Goal: Task Accomplishment & Management: Manage account settings

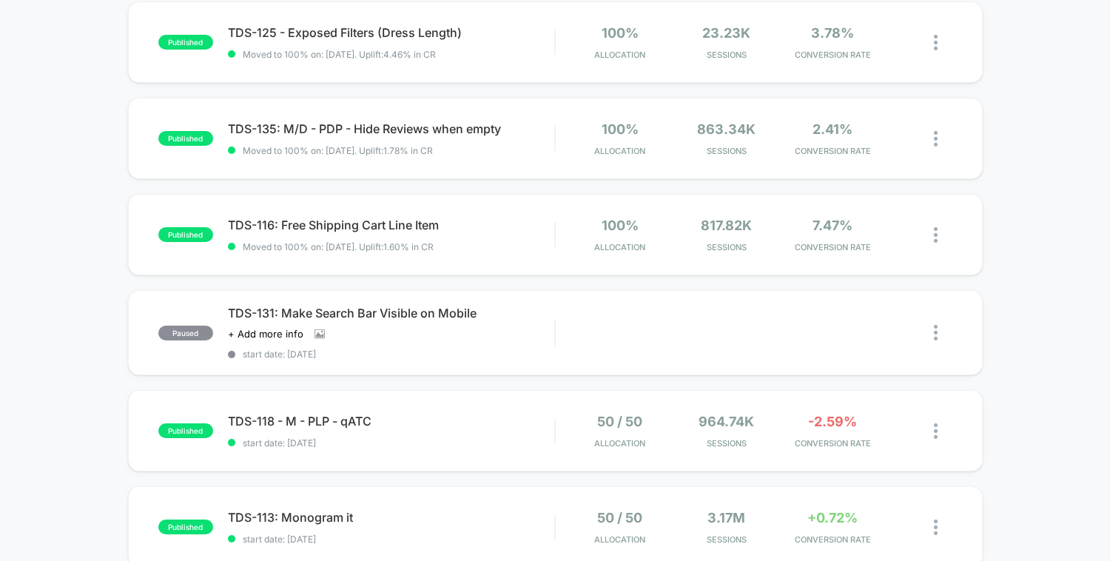
scroll to position [295, 0]
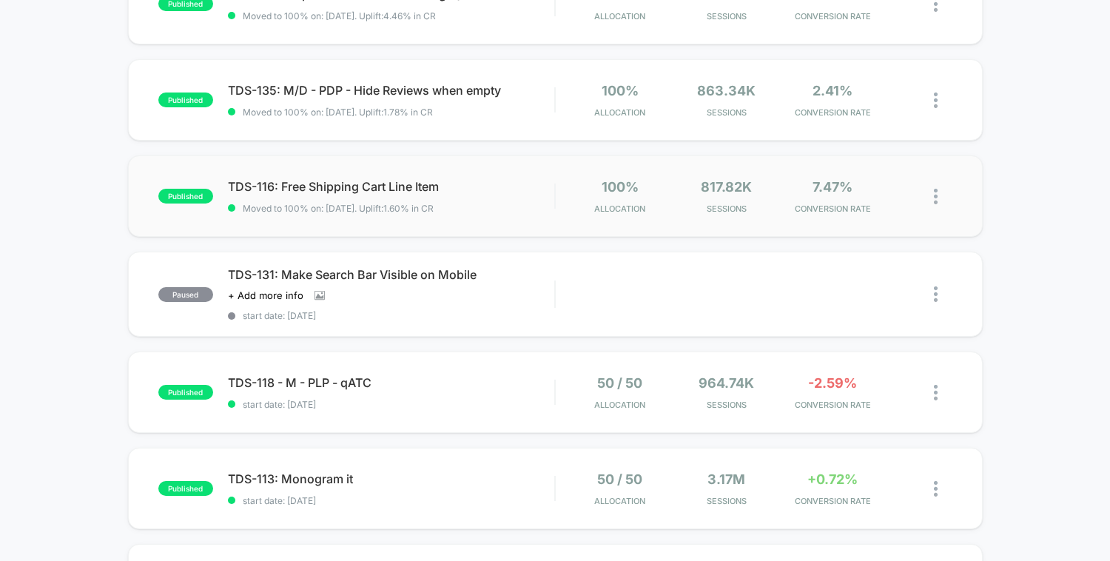
click at [490, 221] on div "published TDS-116: Free Shipping Cart Line Item Moved to 100% on: 9/16/2025 . U…" at bounding box center [555, 195] width 855 height 81
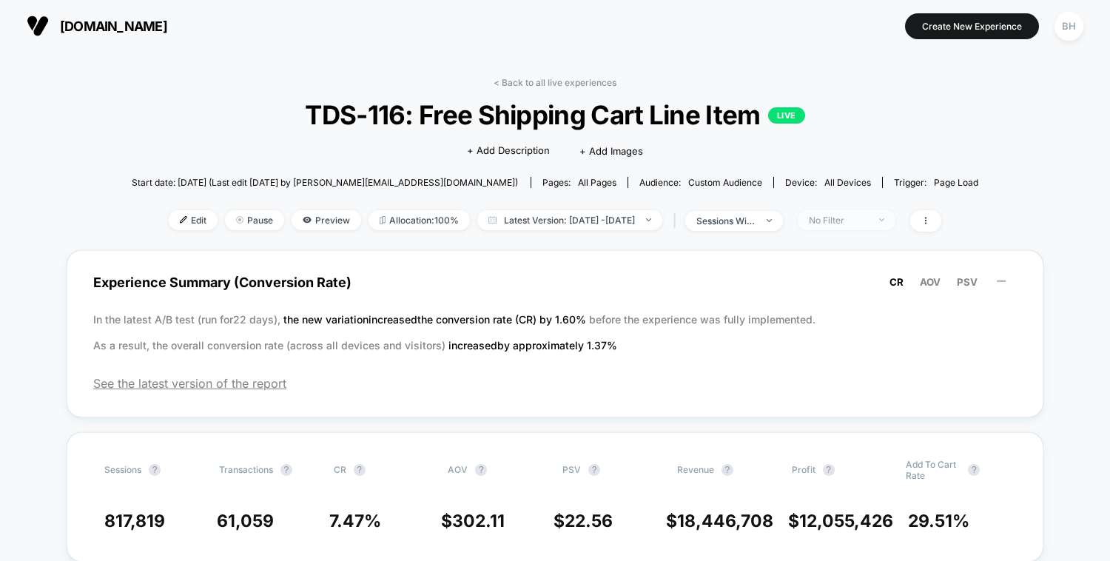
click at [875, 226] on span "No Filter" at bounding box center [847, 220] width 98 height 20
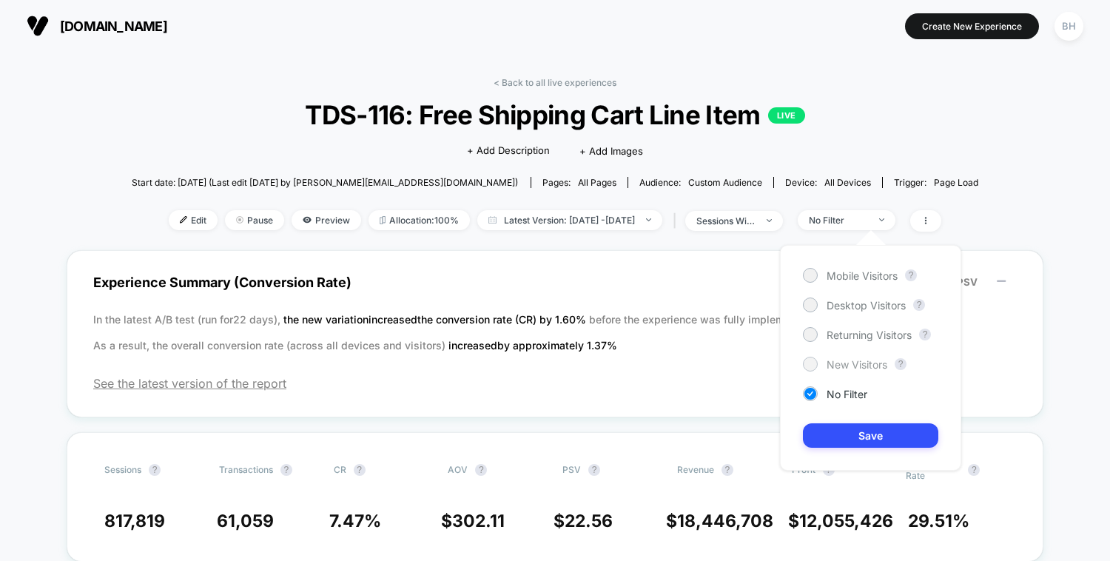
click at [813, 364] on div at bounding box center [810, 363] width 11 height 11
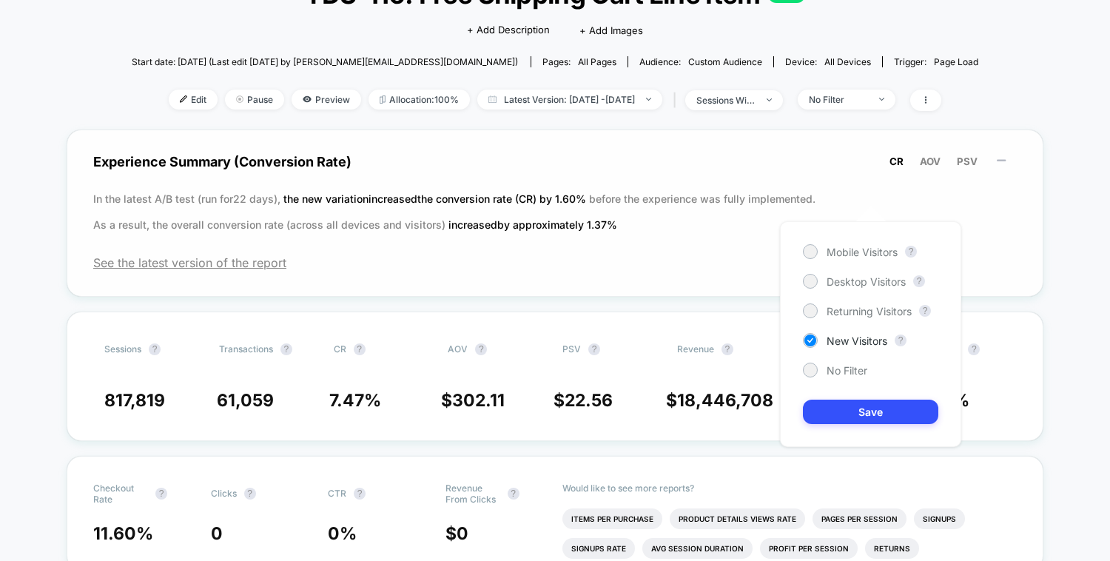
scroll to position [128, 0]
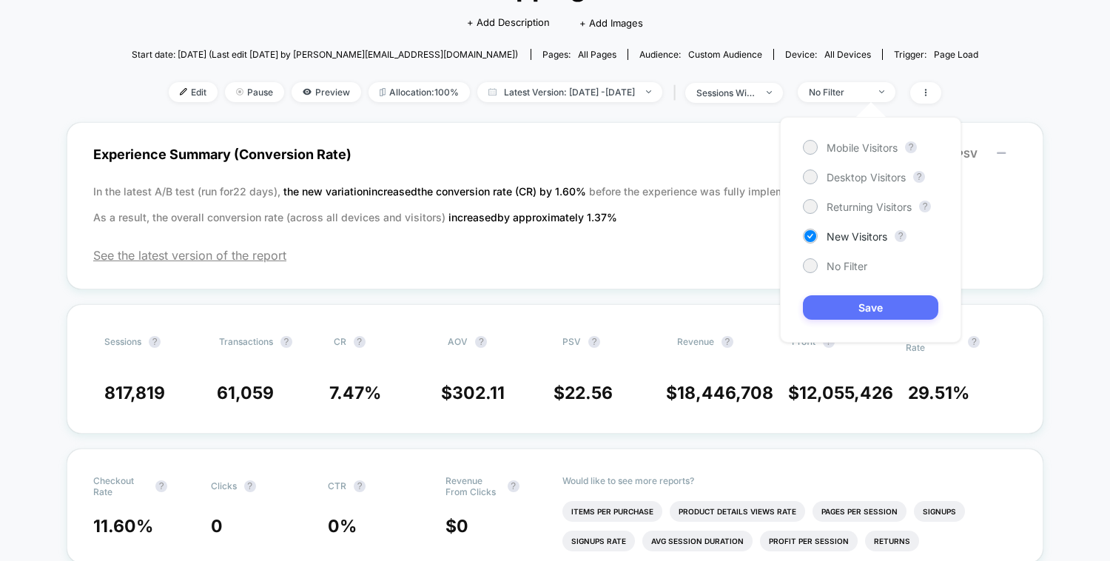
click at [896, 303] on button "Save" at bounding box center [870, 307] width 135 height 24
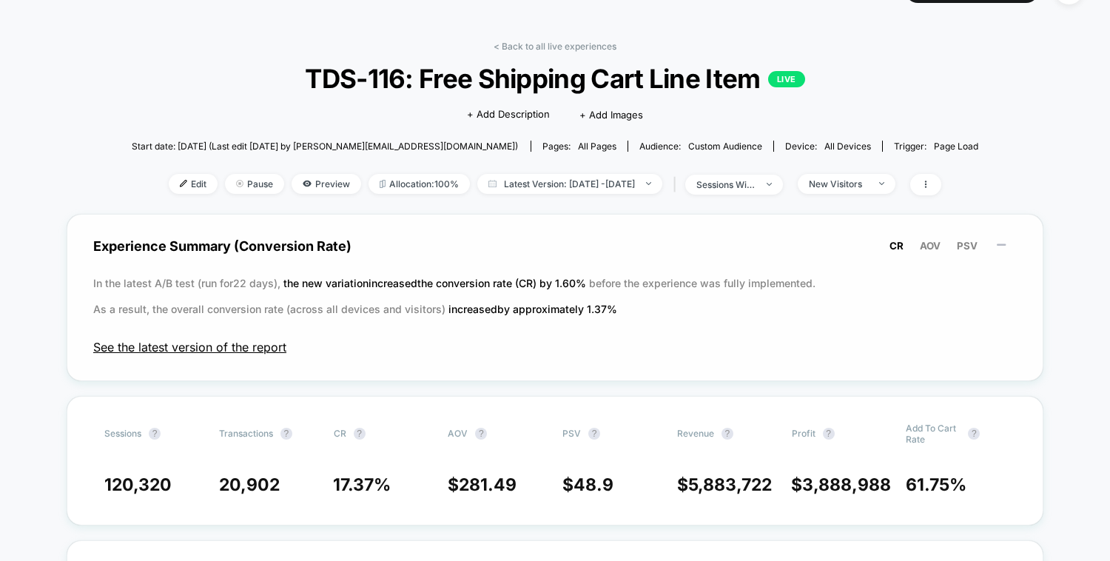
scroll to position [36, 0]
click at [245, 351] on span "See the latest version of the report" at bounding box center [555, 347] width 924 height 15
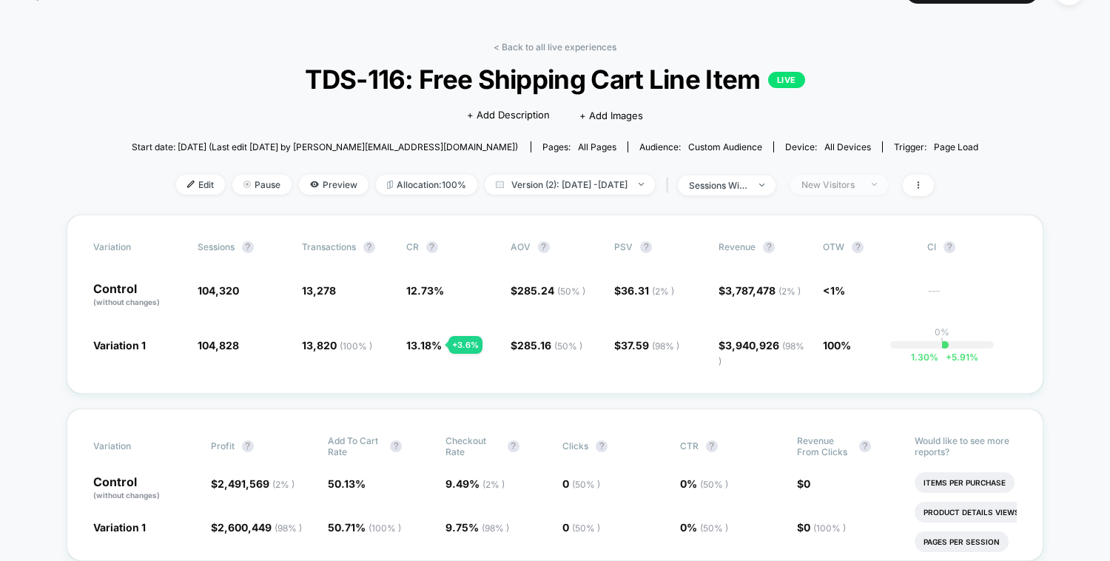
click at [861, 187] on div "New Visitors" at bounding box center [831, 184] width 59 height 11
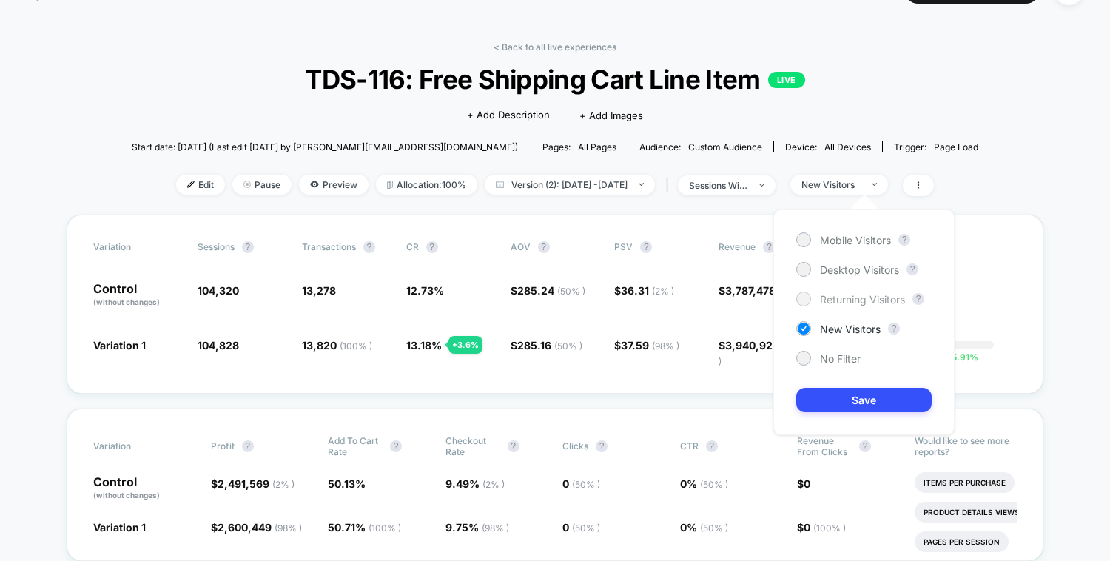
click at [818, 303] on div "Returning Visitors" at bounding box center [850, 299] width 109 height 15
drag, startPoint x: 836, startPoint y: 404, endPoint x: 819, endPoint y: 403, distance: 17.1
click at [833, 403] on button "Save" at bounding box center [863, 400] width 135 height 24
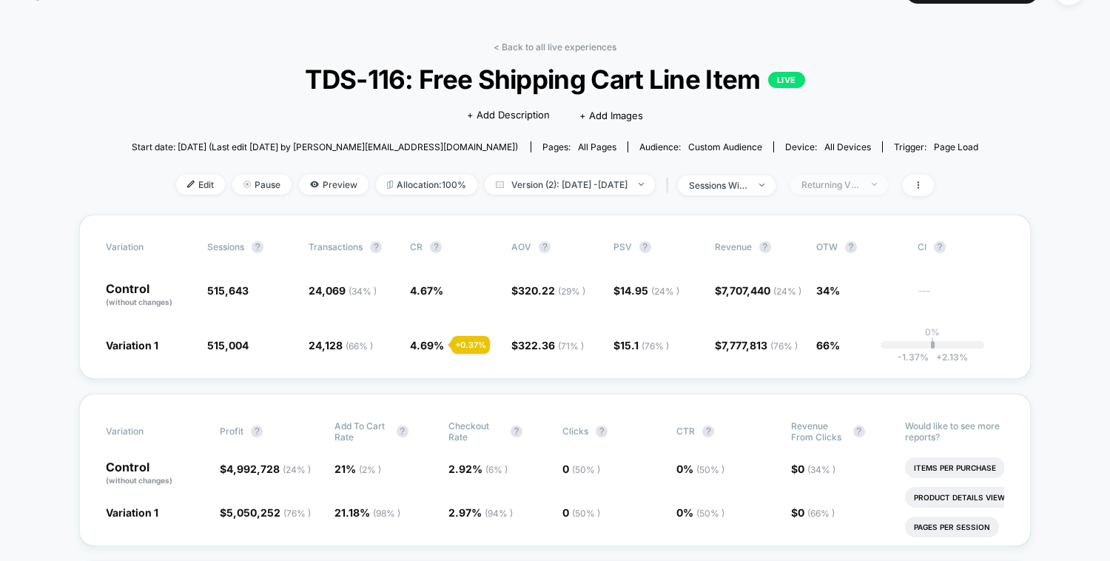
click at [873, 192] on span "Returning Visitors" at bounding box center [839, 185] width 98 height 20
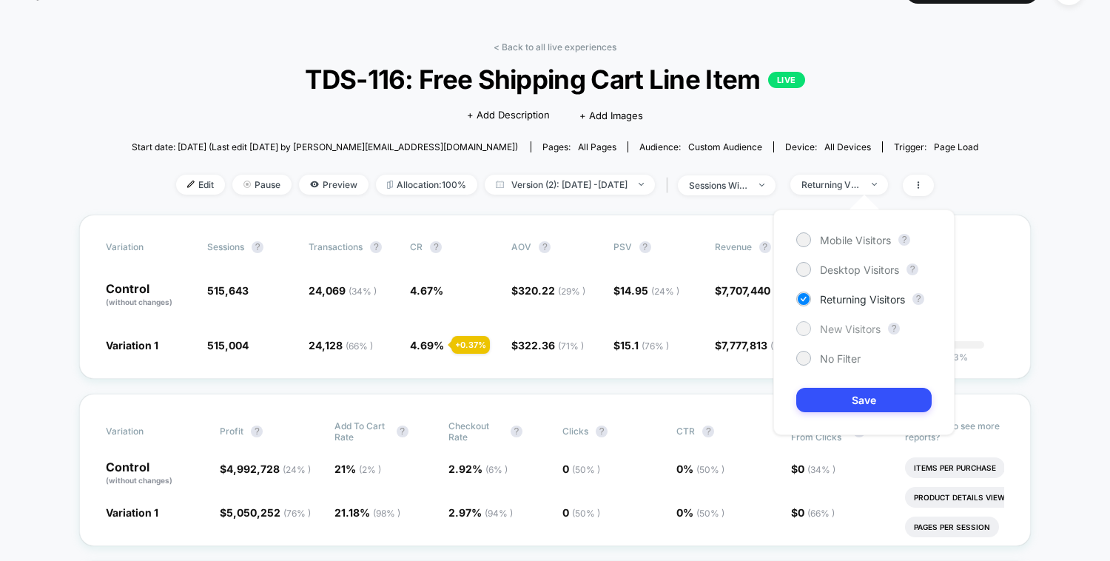
click at [813, 329] on div "New Visitors" at bounding box center [838, 328] width 84 height 15
click at [831, 403] on button "Save" at bounding box center [863, 400] width 135 height 24
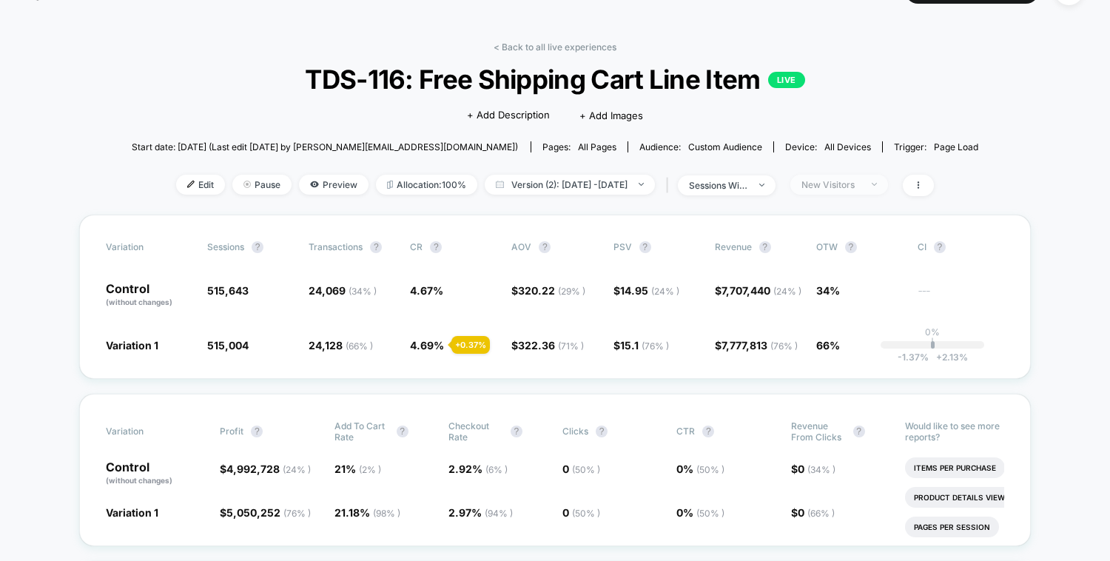
click at [888, 184] on span "New Visitors" at bounding box center [839, 185] width 98 height 20
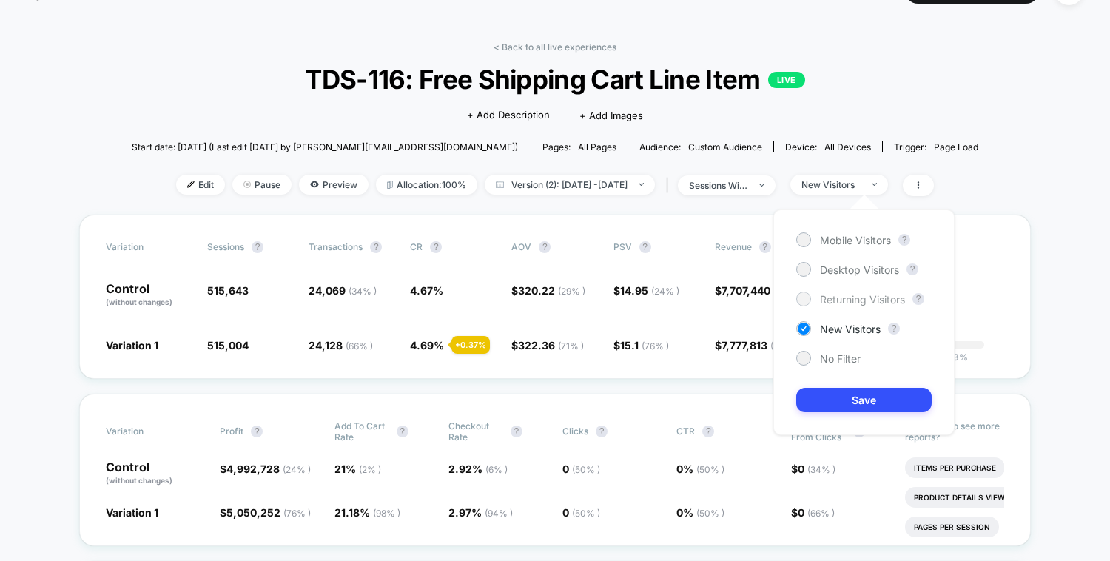
click at [827, 300] on span "Returning Visitors" at bounding box center [862, 299] width 85 height 13
click at [830, 404] on button "Save" at bounding box center [863, 400] width 135 height 24
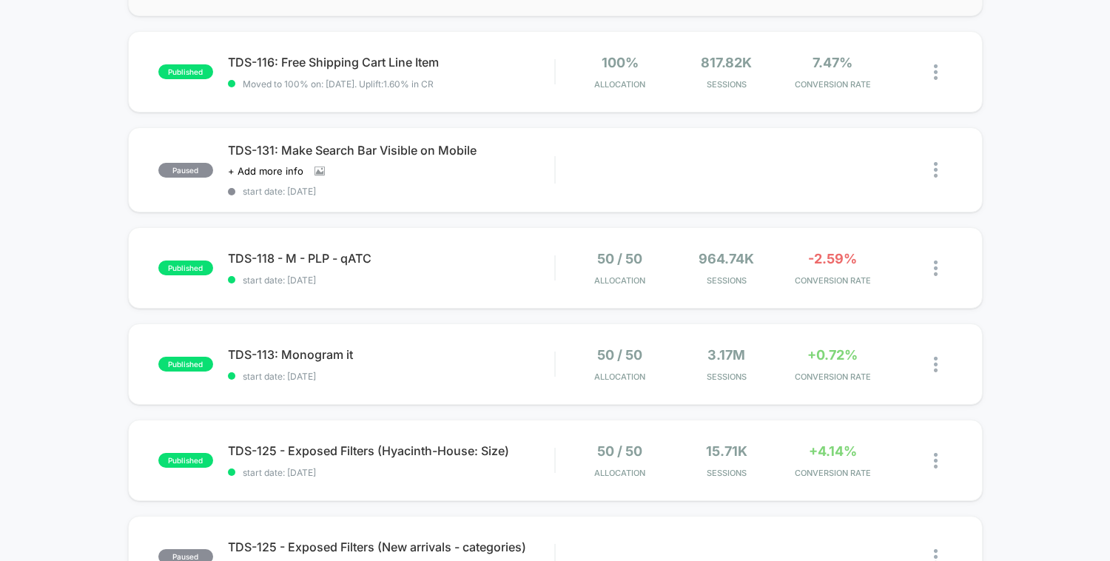
scroll to position [423, 0]
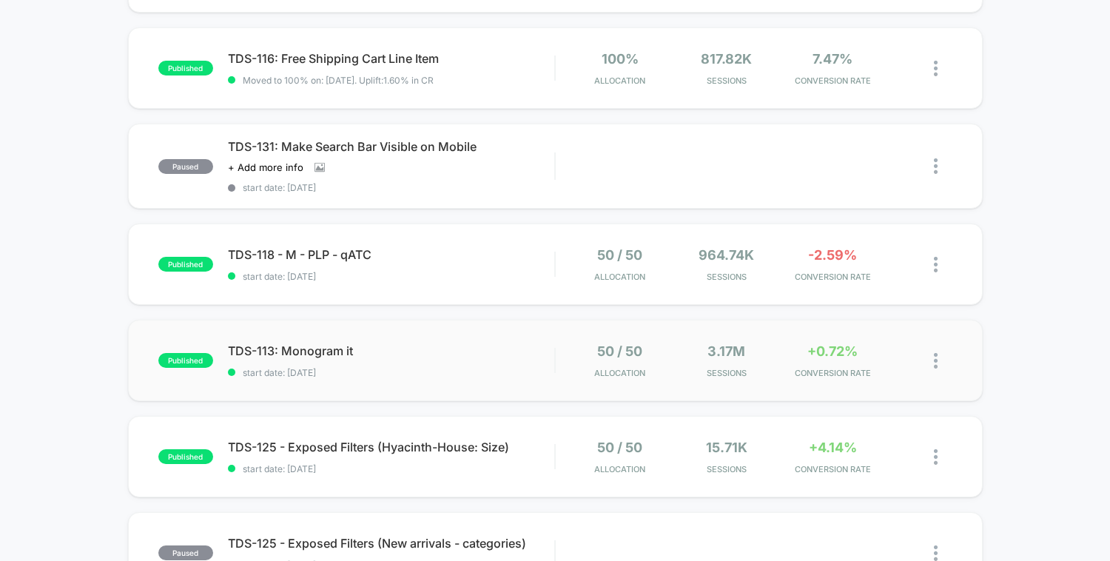
click at [419, 386] on div "published TDS-113: Monogram it start date: [DATE] 50 / 50 Allocation 3.17M Sess…" at bounding box center [555, 360] width 855 height 81
